Goal: Task Accomplishment & Management: Complete application form

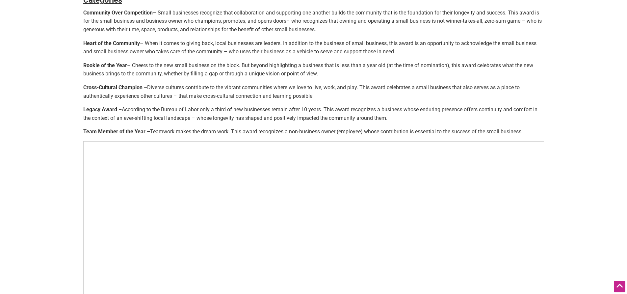
click at [293, 130] on span "Teamwork makes the dream work. This award recognizes a non-business owner (empl…" at bounding box center [336, 131] width 373 height 6
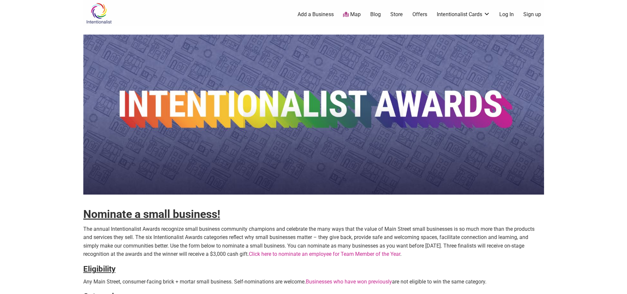
click at [508, 14] on link "Log In" at bounding box center [507, 14] width 14 height 7
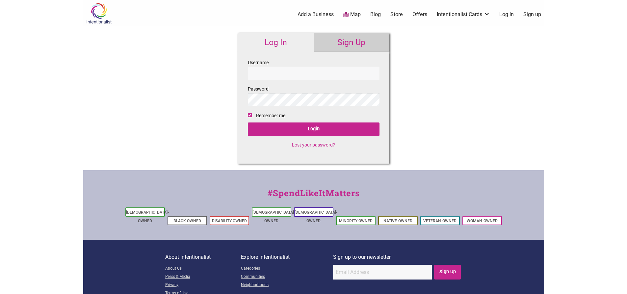
checkbox input "true"
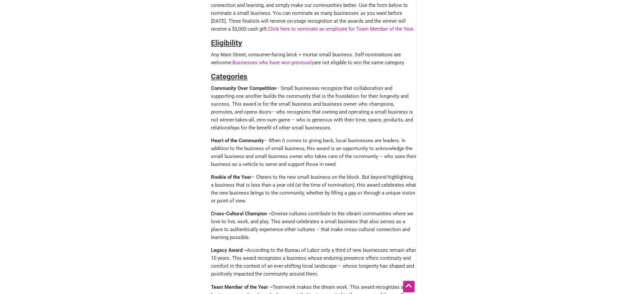
scroll to position [165, 0]
